Goal: Check status: Check status

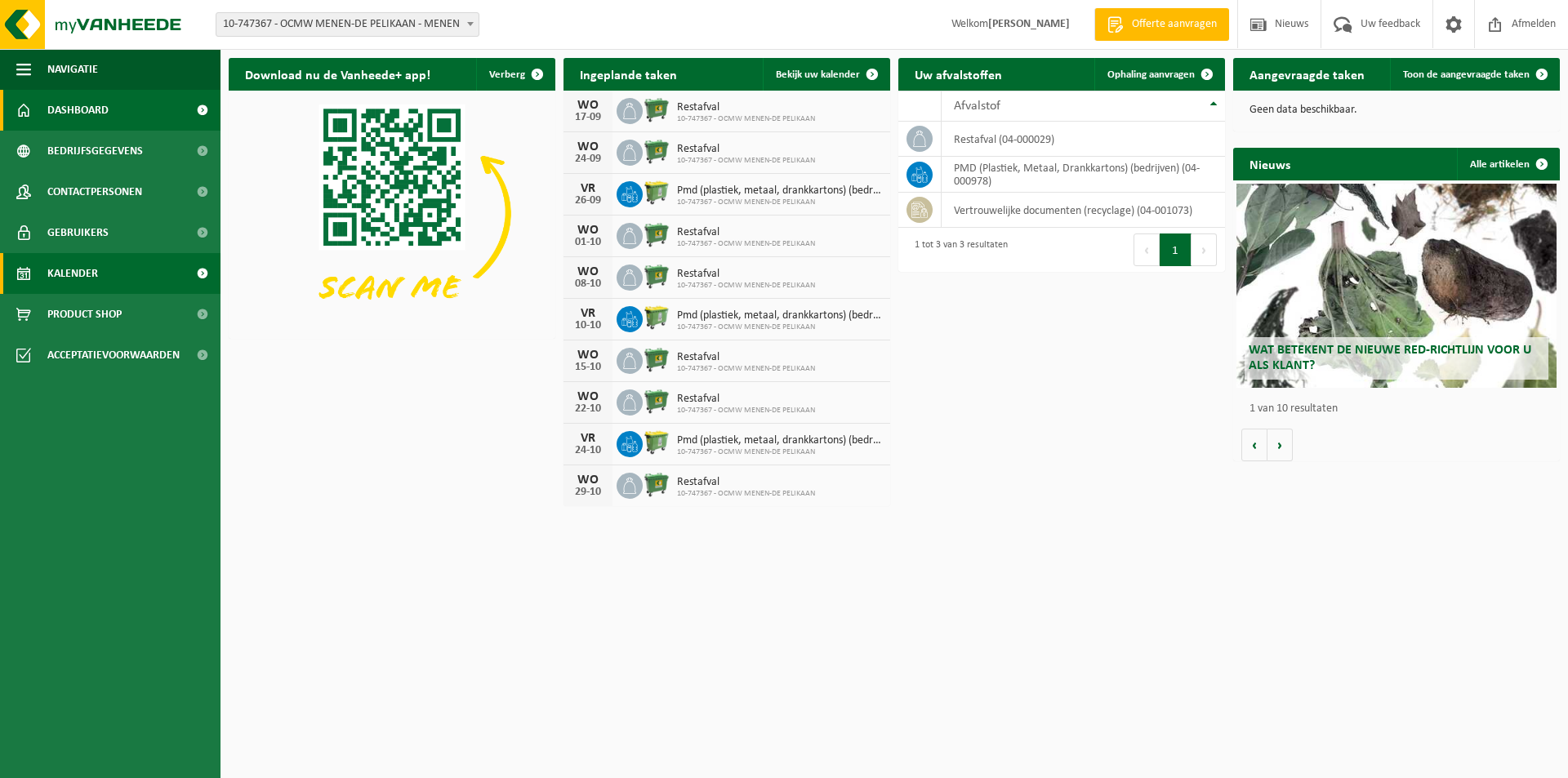
click at [115, 263] on link "Kalender" at bounding box center [110, 273] width 221 height 41
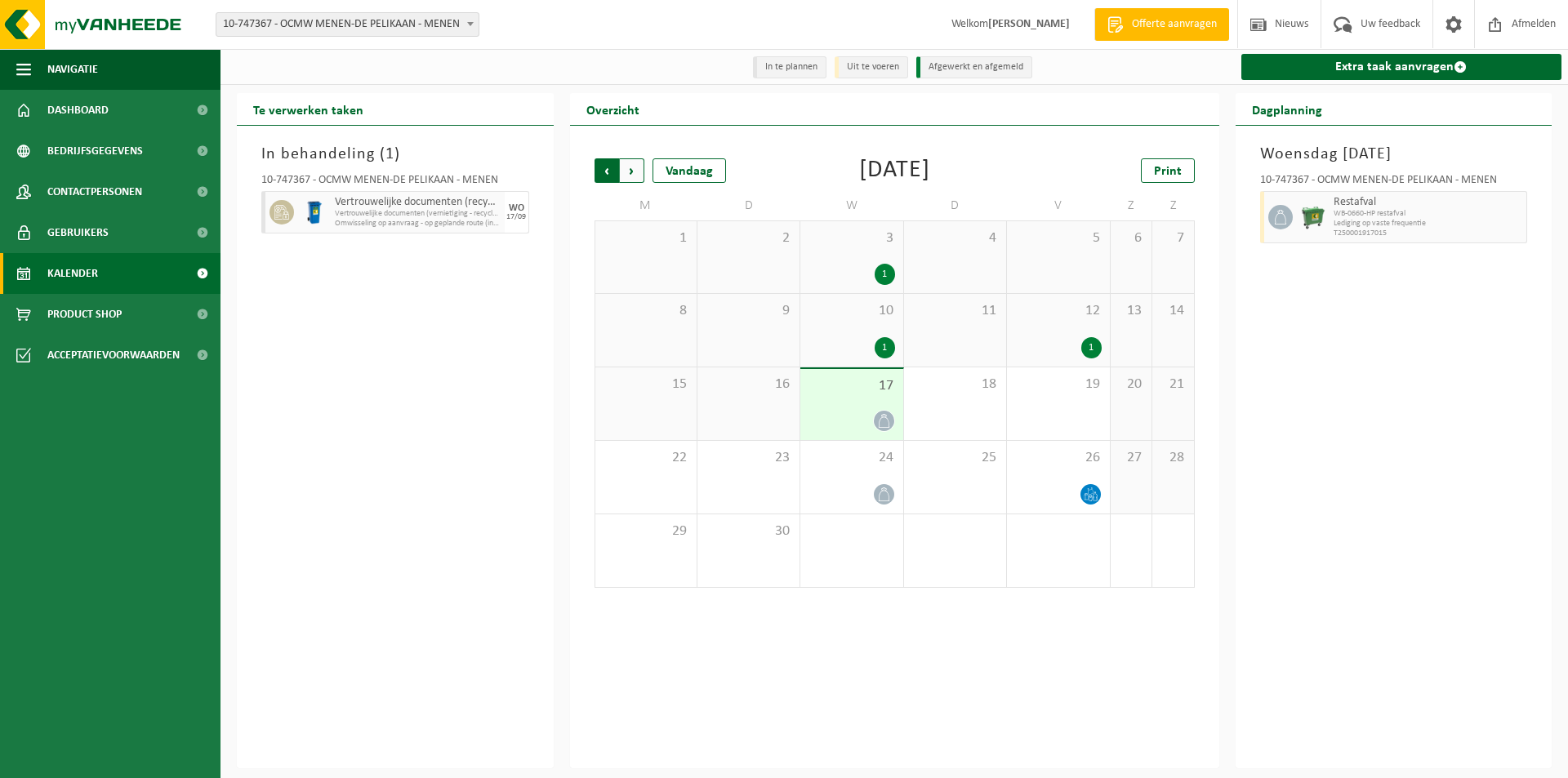
click at [638, 173] on span "Volgende" at bounding box center [632, 170] width 24 height 24
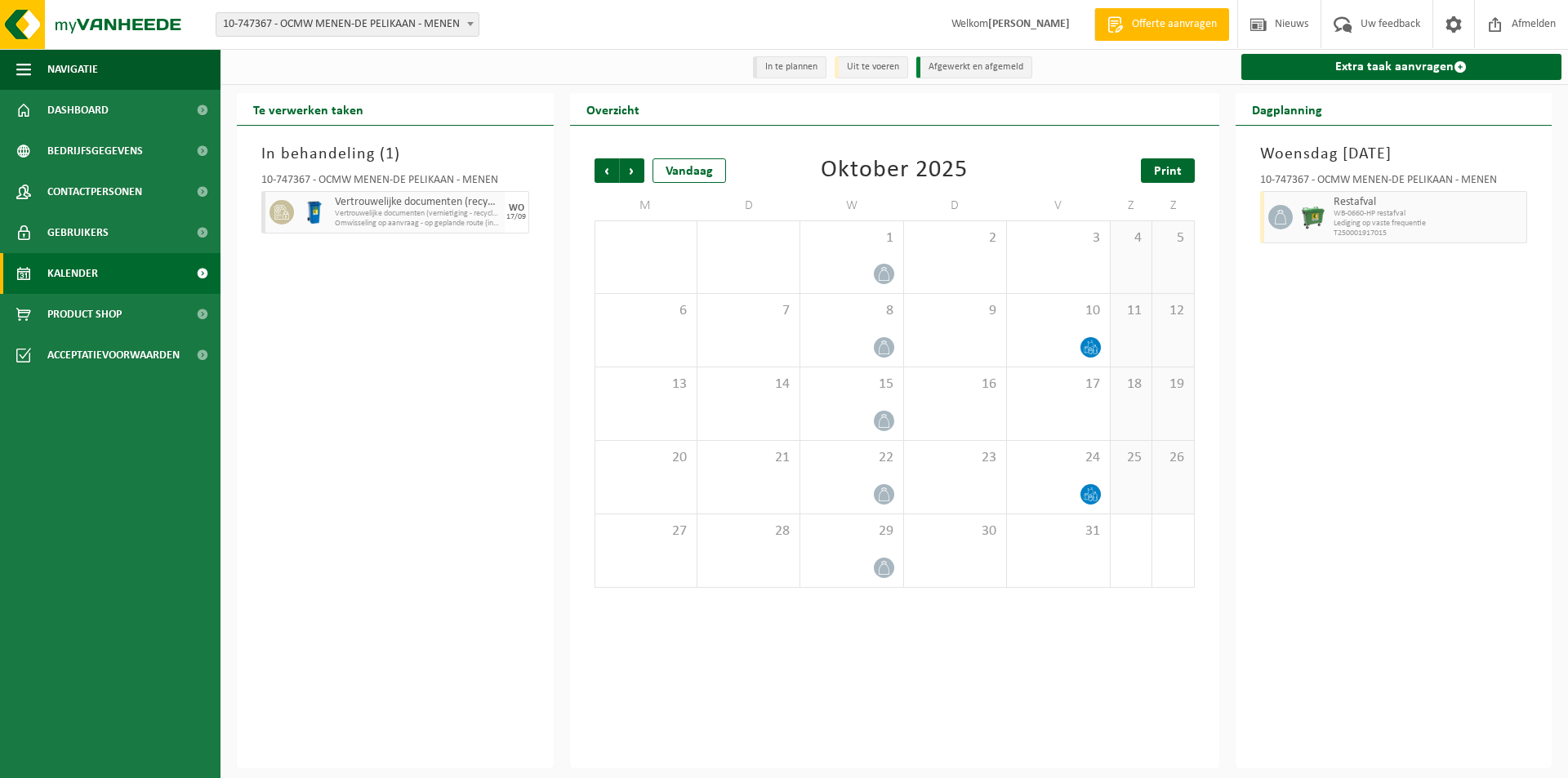
click at [1168, 169] on span "Print" at bounding box center [1168, 171] width 28 height 13
click at [632, 174] on span "Volgende" at bounding box center [632, 170] width 24 height 24
click at [609, 174] on span "Vorige" at bounding box center [607, 170] width 24 height 24
click at [636, 169] on span "Volgende" at bounding box center [632, 170] width 24 height 24
click at [1167, 170] on span "Print" at bounding box center [1168, 171] width 28 height 13
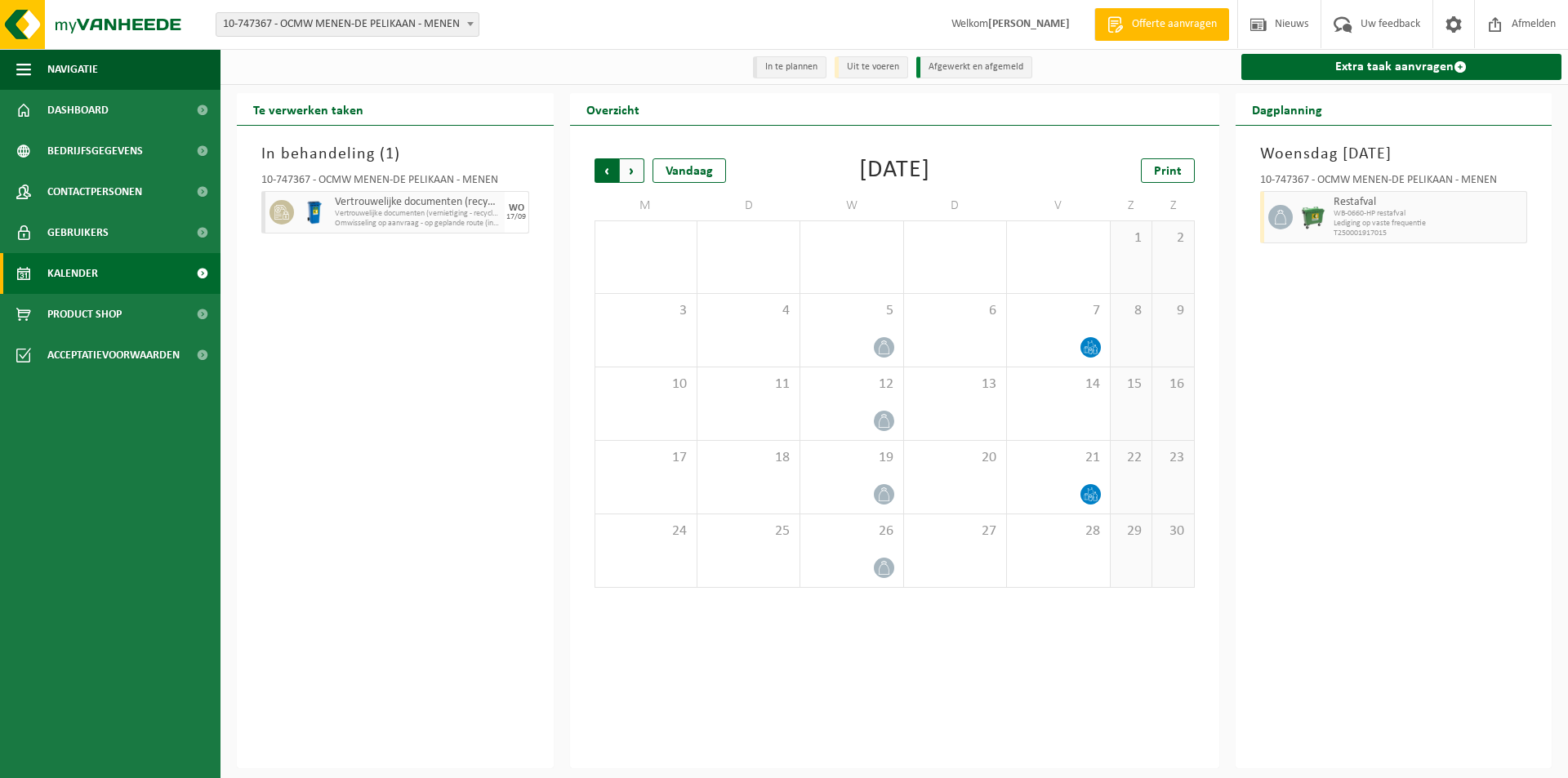
click at [625, 171] on span "Volgende" at bounding box center [632, 170] width 24 height 24
click at [448, 223] on span "Omwisseling op aanvraag - op geplande route (incl. verwerking)" at bounding box center [418, 224] width 166 height 10
click at [1514, 25] on span "Afmelden" at bounding box center [1534, 24] width 52 height 48
